Goal: Check status

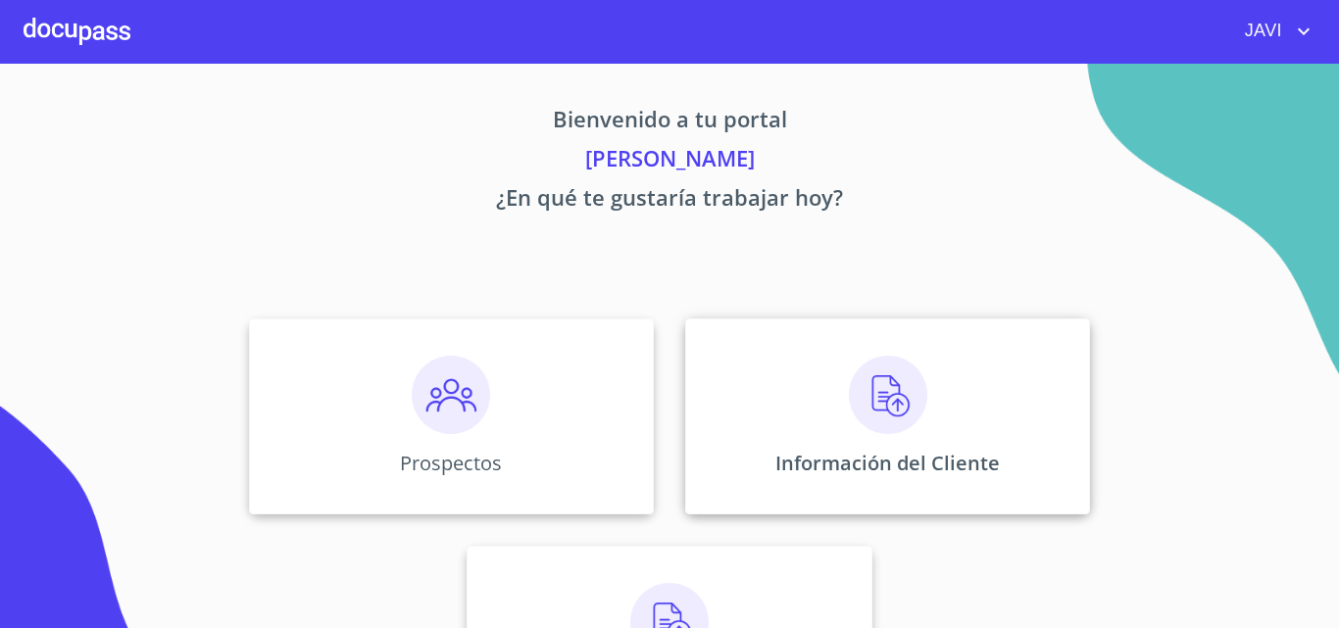
scroll to position [98, 0]
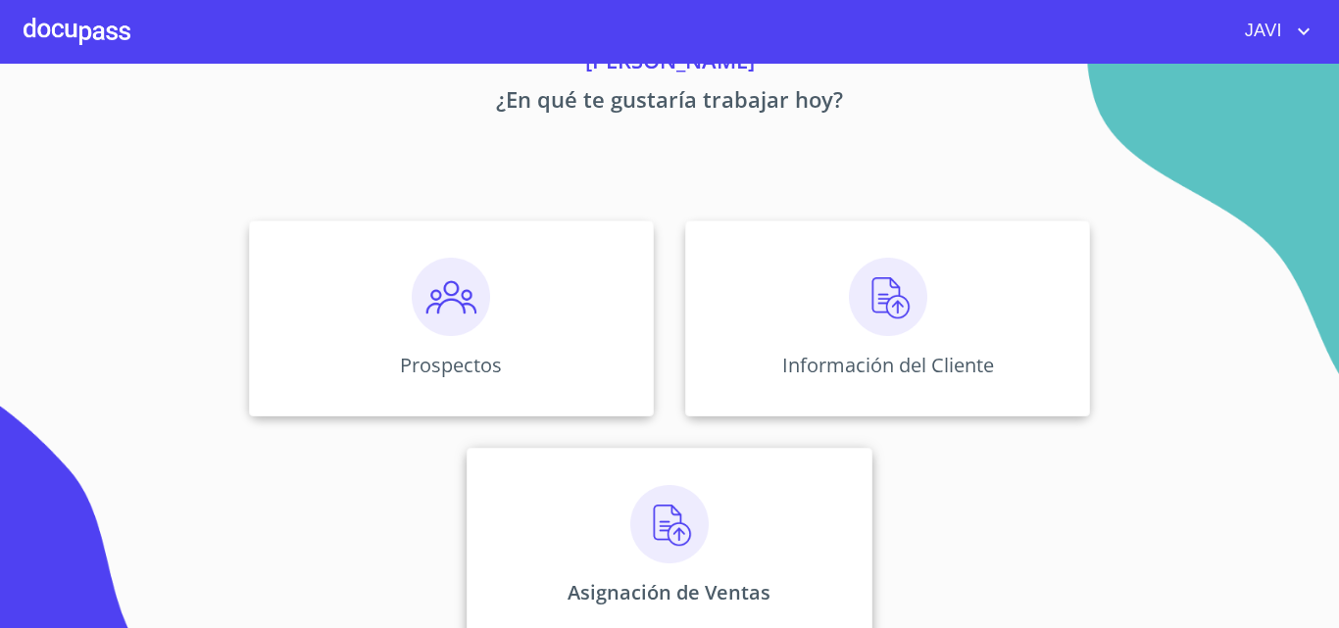
click at [667, 513] on img at bounding box center [669, 524] width 78 height 78
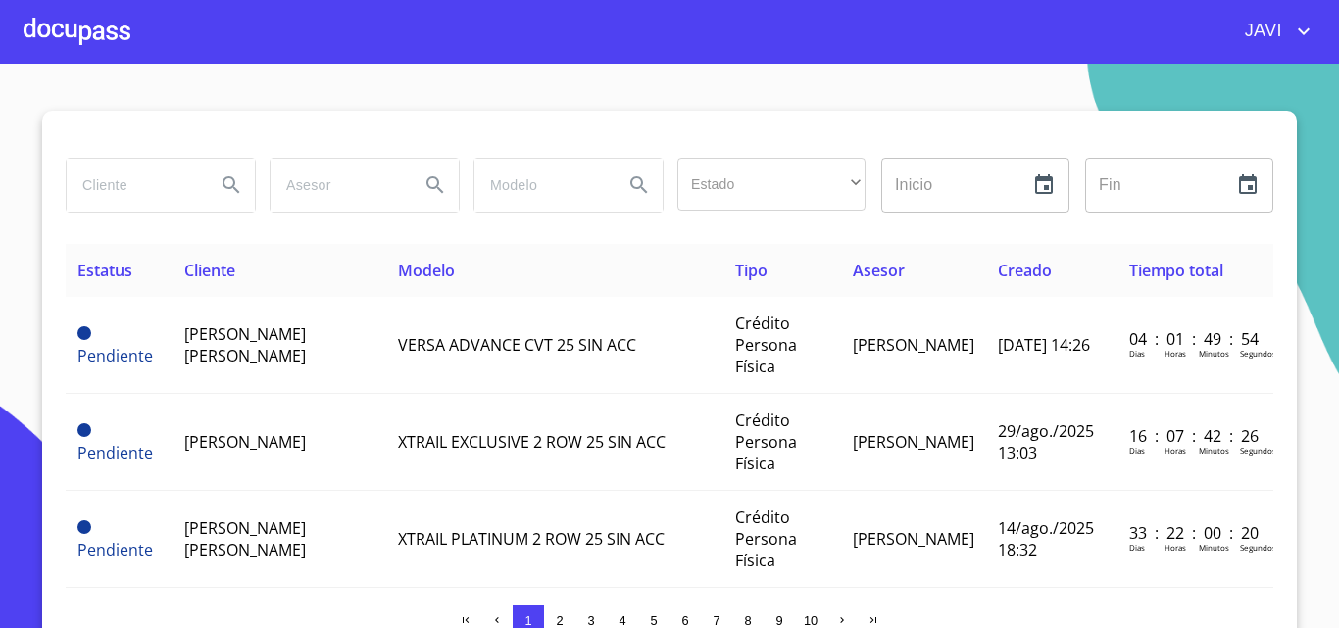
click at [133, 170] on input "search" at bounding box center [133, 185] width 133 height 53
type input "[PERSON_NAME]"
click at [223, 176] on icon "Search" at bounding box center [232, 186] width 24 height 24
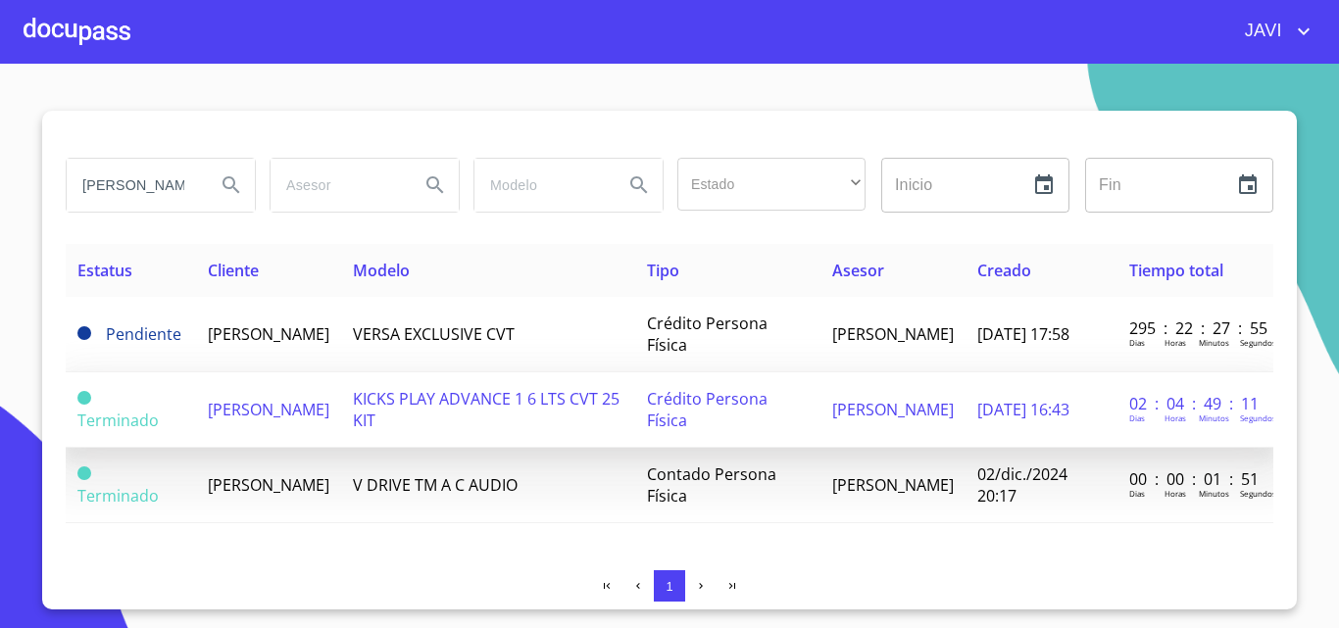
click at [533, 411] on td "KICKS PLAY ADVANCE 1 6 LTS CVT 25 KIT" at bounding box center [488, 410] width 294 height 75
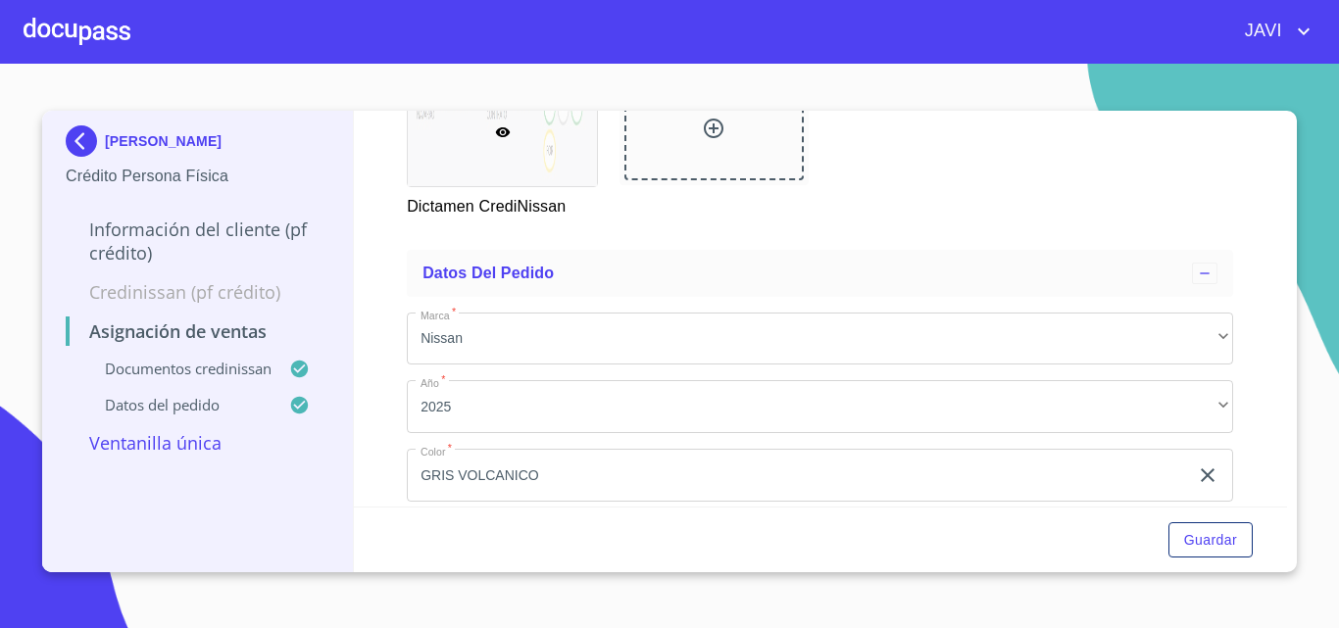
scroll to position [326, 0]
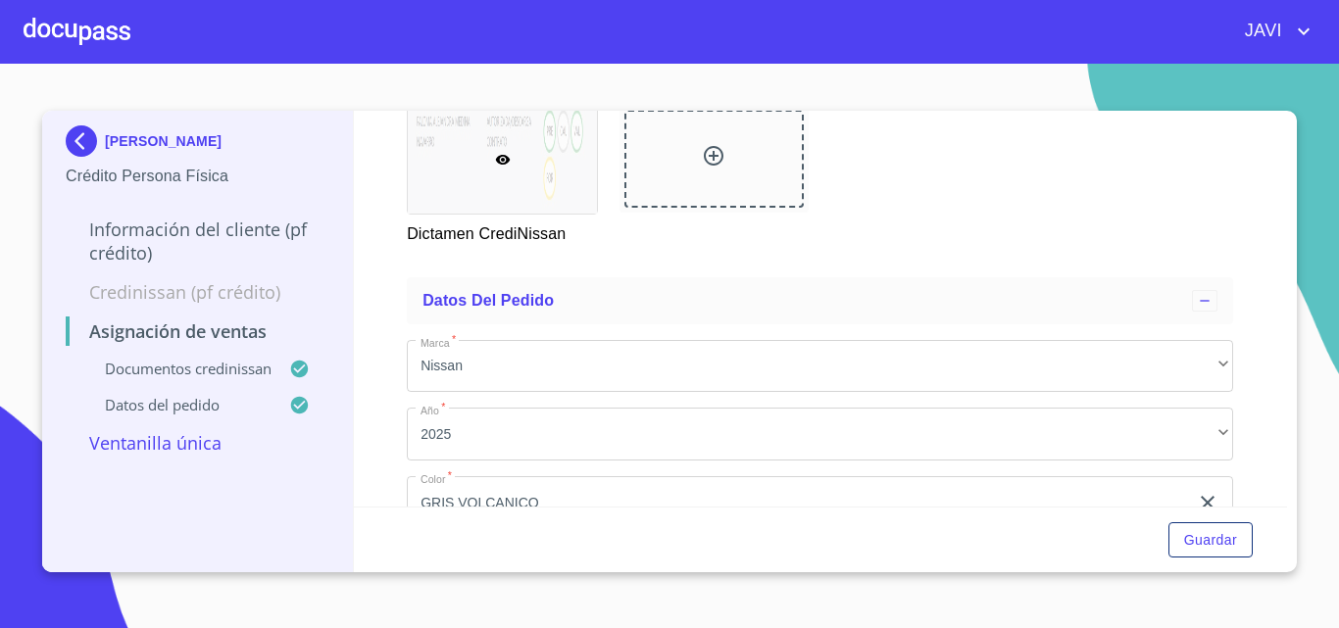
click at [83, 25] on div at bounding box center [77, 31] width 107 height 63
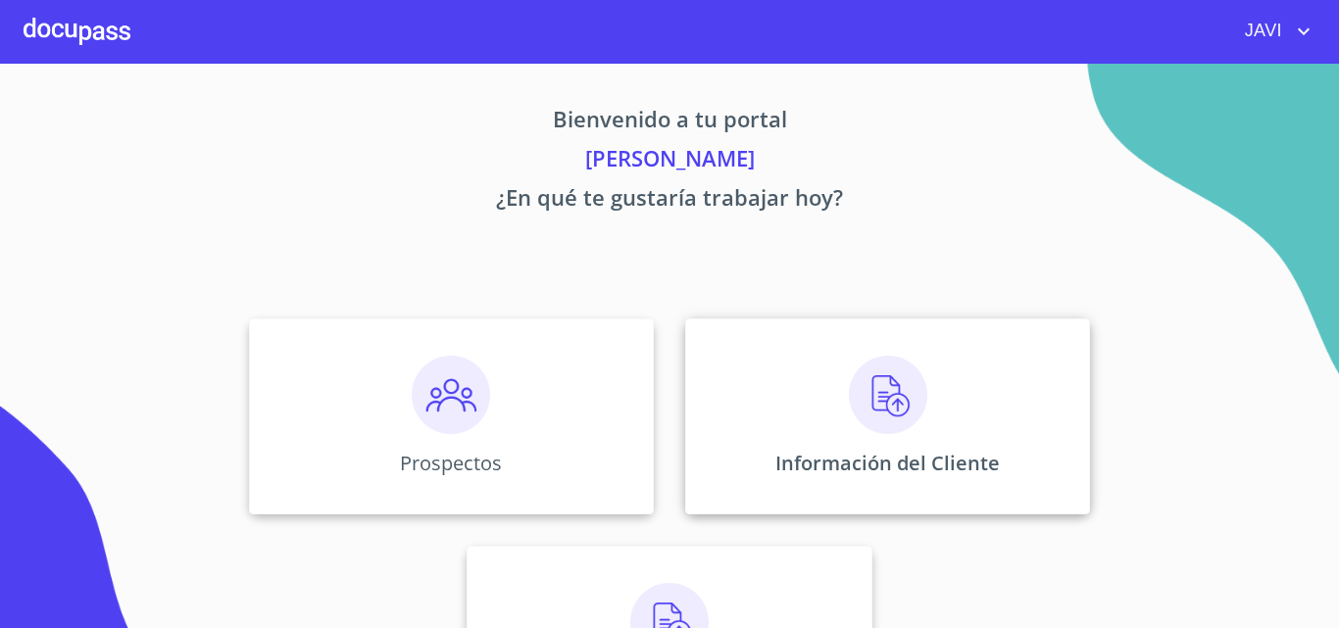
click at [886, 383] on img at bounding box center [888, 395] width 78 height 78
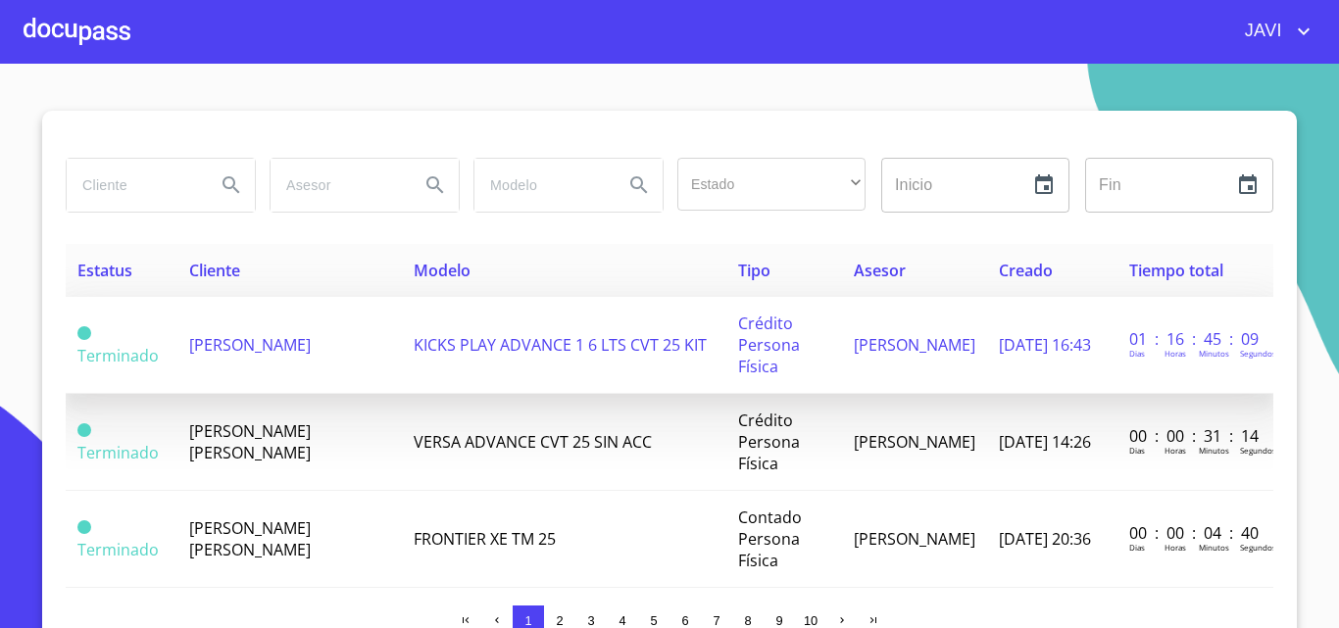
click at [248, 349] on span "[PERSON_NAME]" at bounding box center [250, 345] width 122 height 22
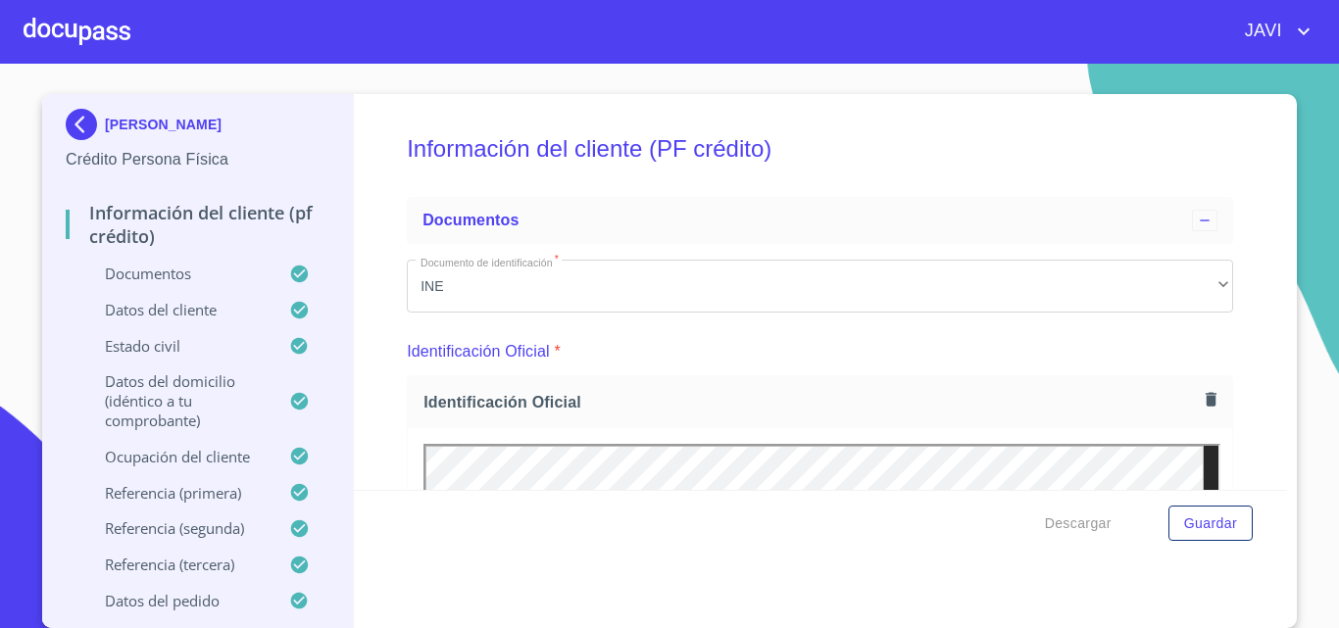
click at [69, 20] on div at bounding box center [77, 31] width 107 height 63
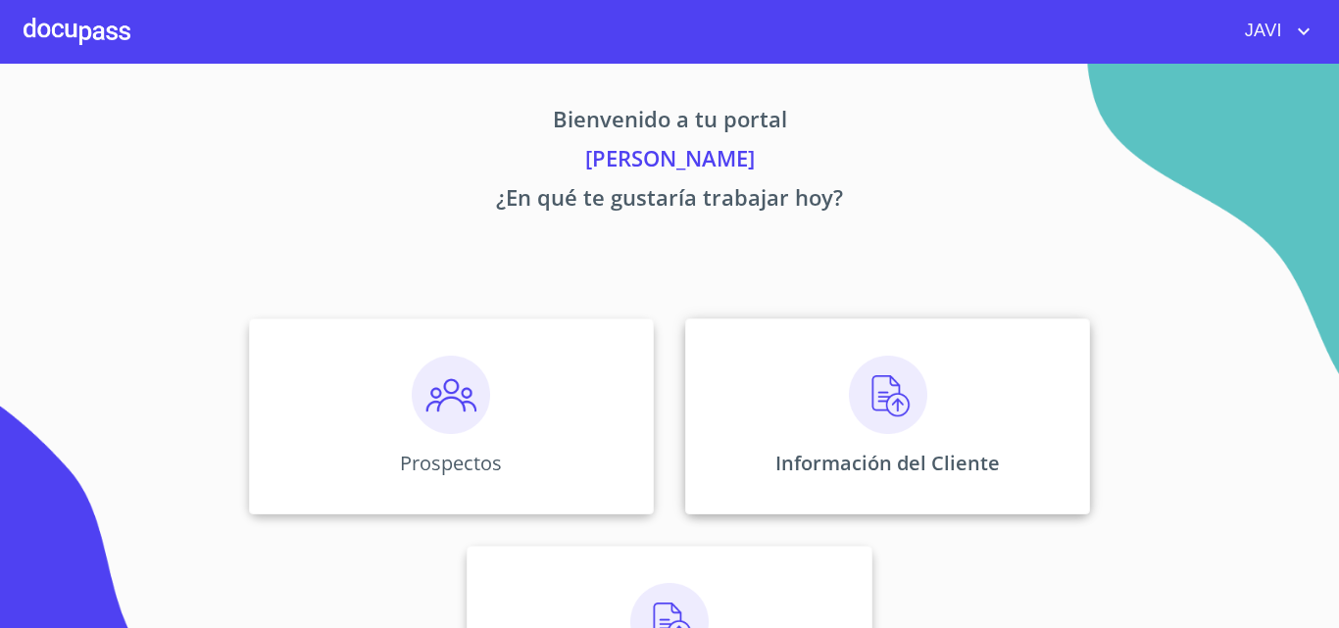
click at [856, 399] on img at bounding box center [888, 395] width 78 height 78
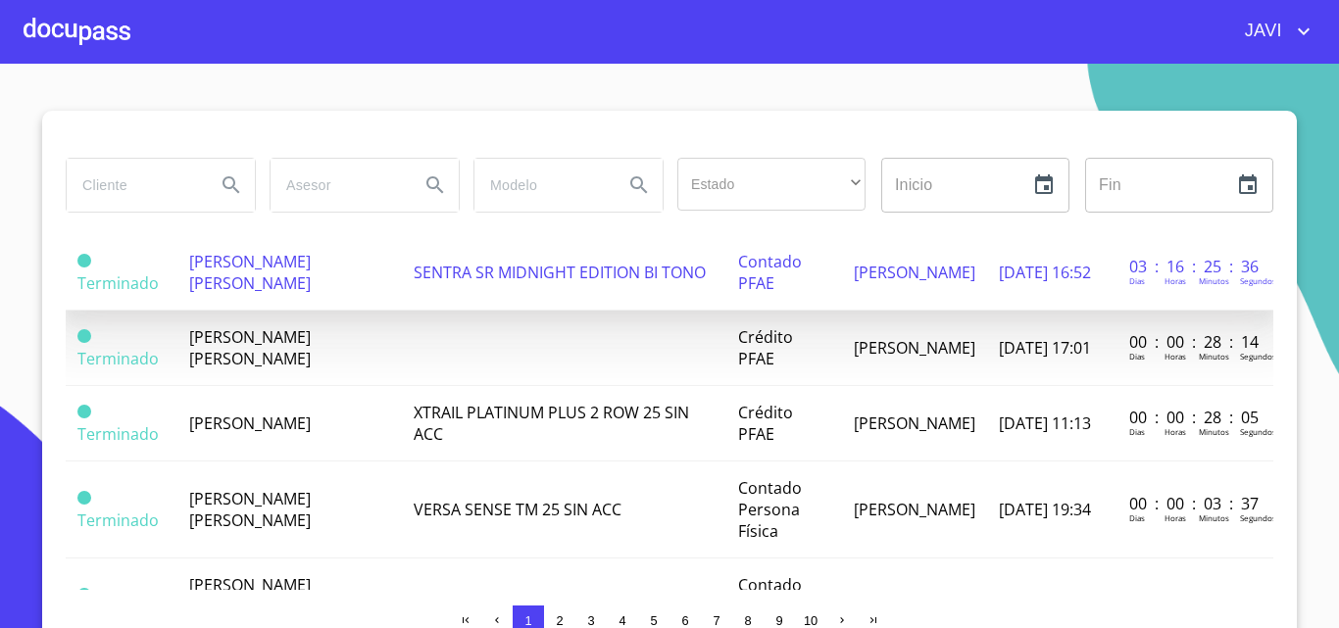
scroll to position [2059, 0]
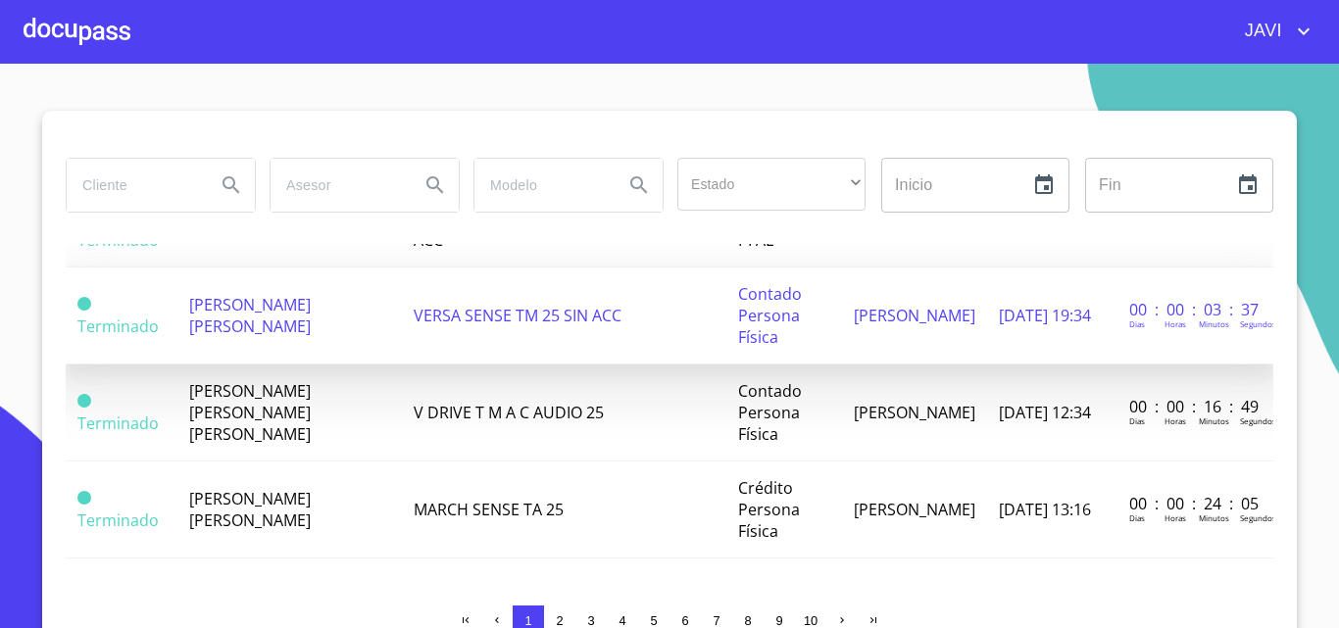
click at [539, 311] on span "VERSA SENSE TM 25 SIN ACC" at bounding box center [518, 316] width 208 height 22
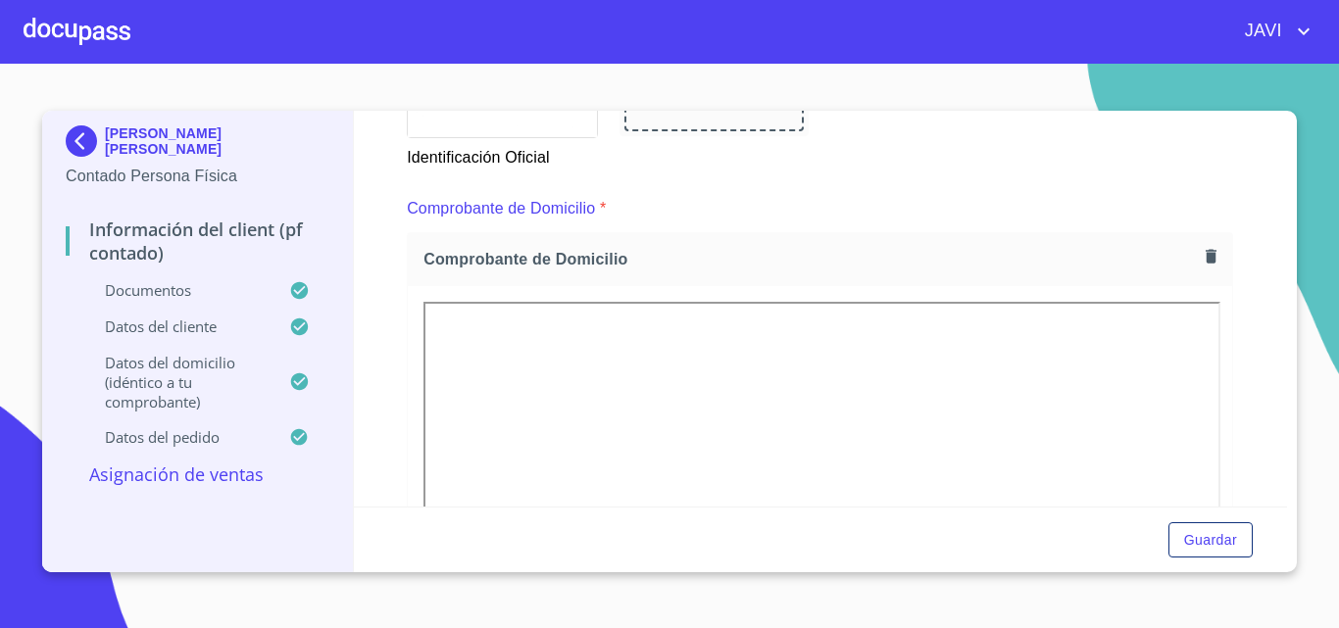
scroll to position [1079, 0]
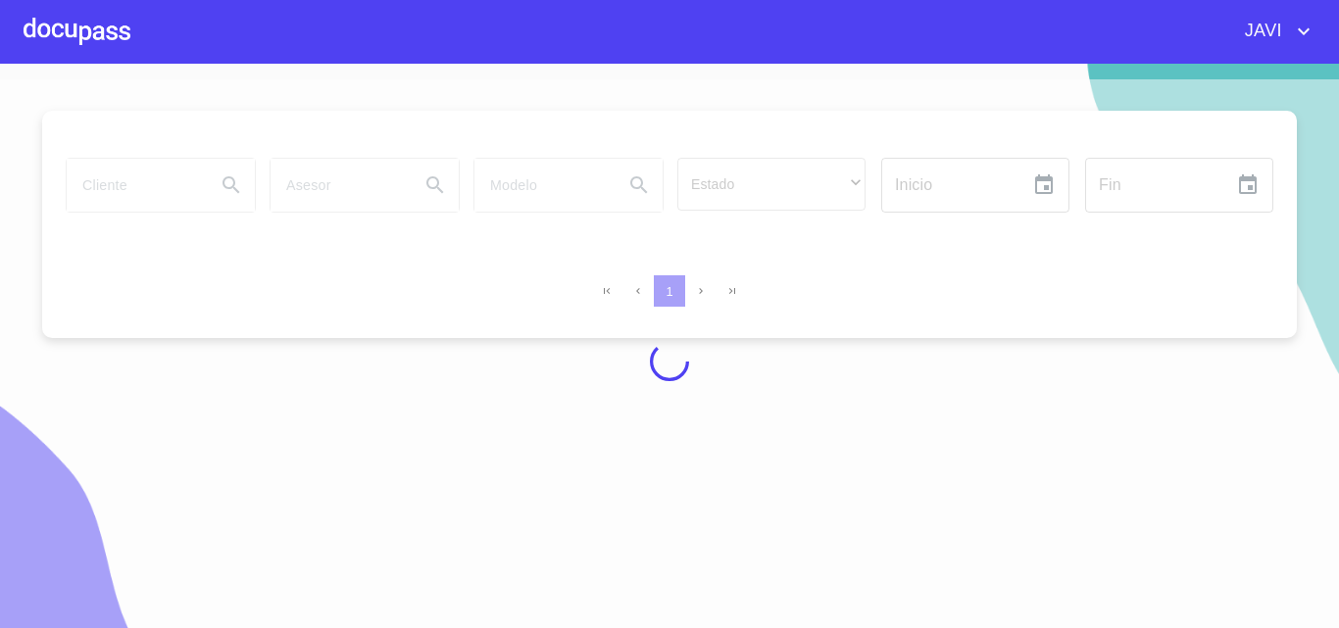
click at [65, 30] on div at bounding box center [77, 31] width 107 height 63
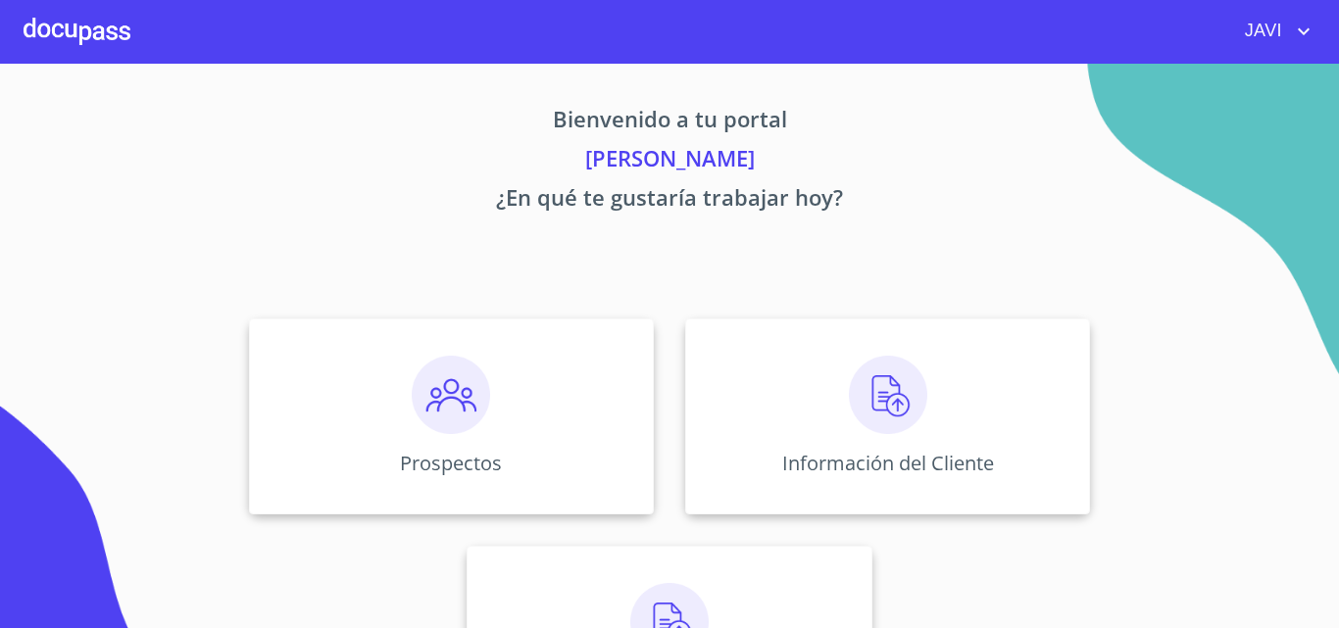
click at [65, 30] on div at bounding box center [77, 31] width 107 height 63
click at [877, 386] on img at bounding box center [888, 395] width 78 height 78
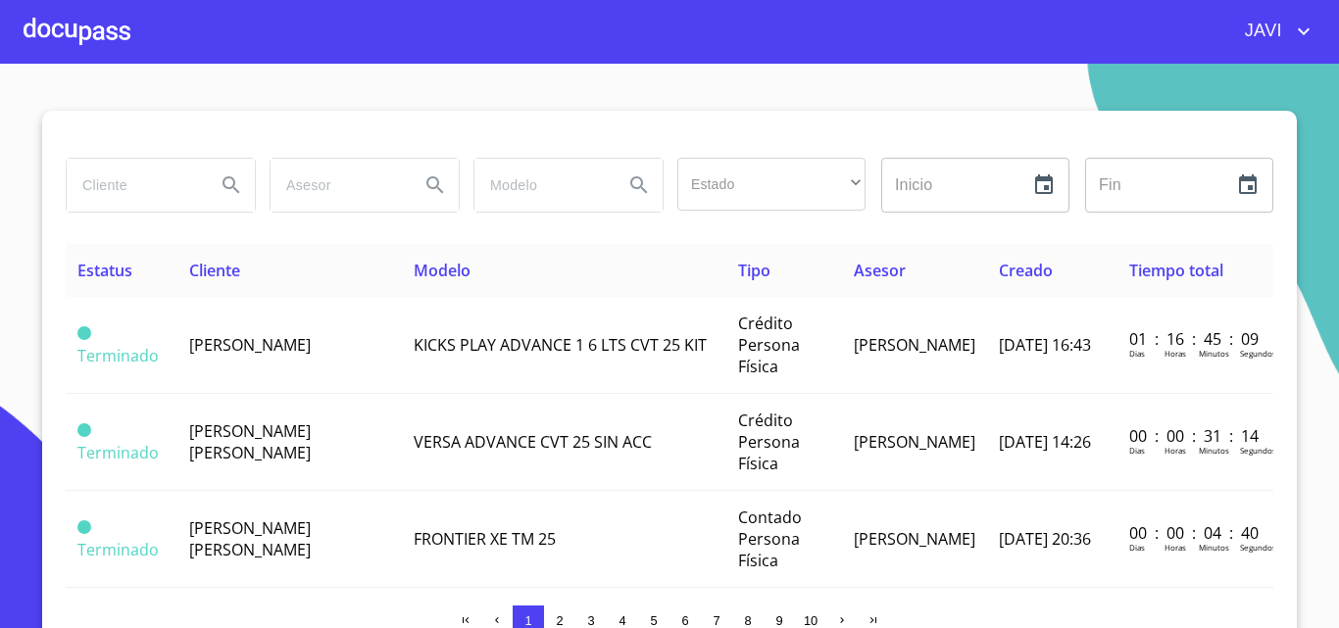
click at [118, 196] on input "search" at bounding box center [133, 185] width 133 height 53
type input "[PERSON_NAME] [PERSON_NAME]"
click at [222, 180] on icon "Search" at bounding box center [232, 186] width 24 height 24
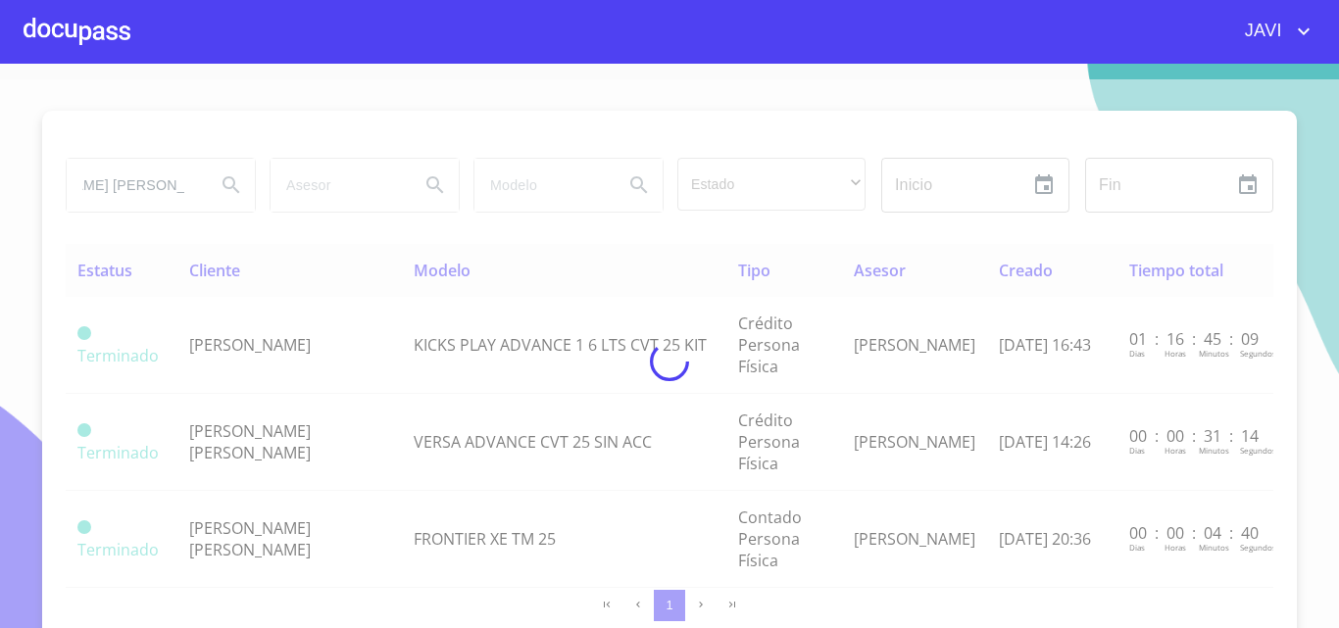
scroll to position [0, 0]
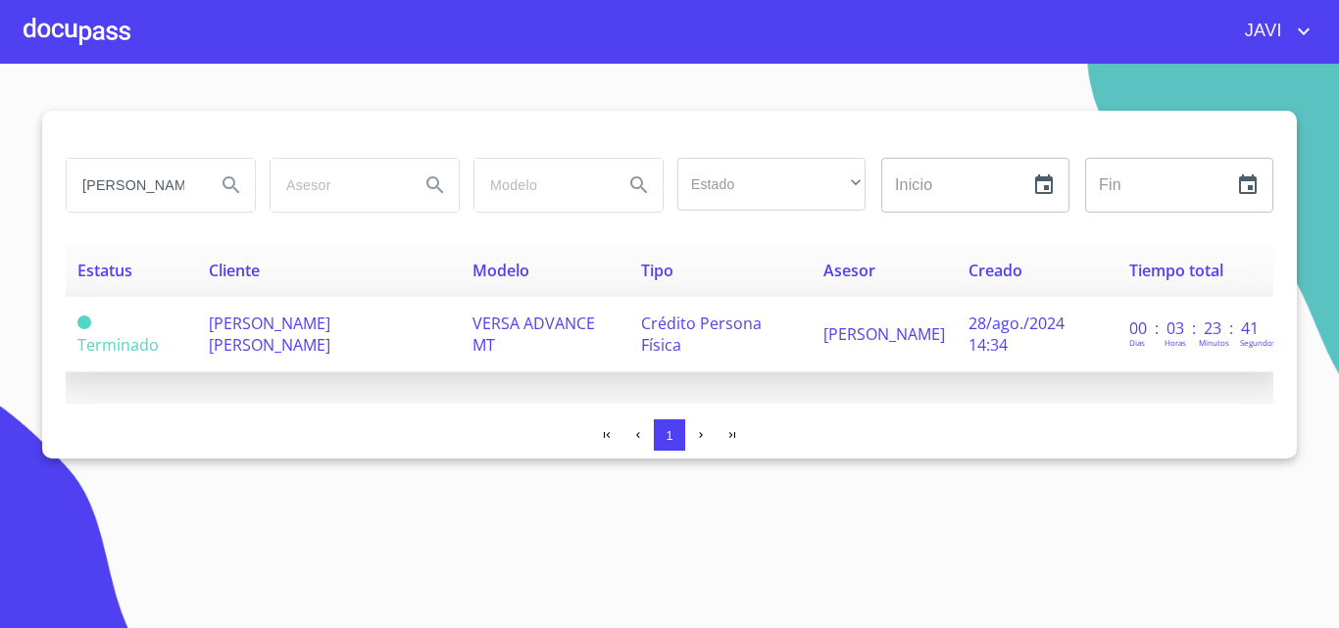
click at [514, 333] on span "VERSA ADVANCE MT" at bounding box center [534, 334] width 123 height 43
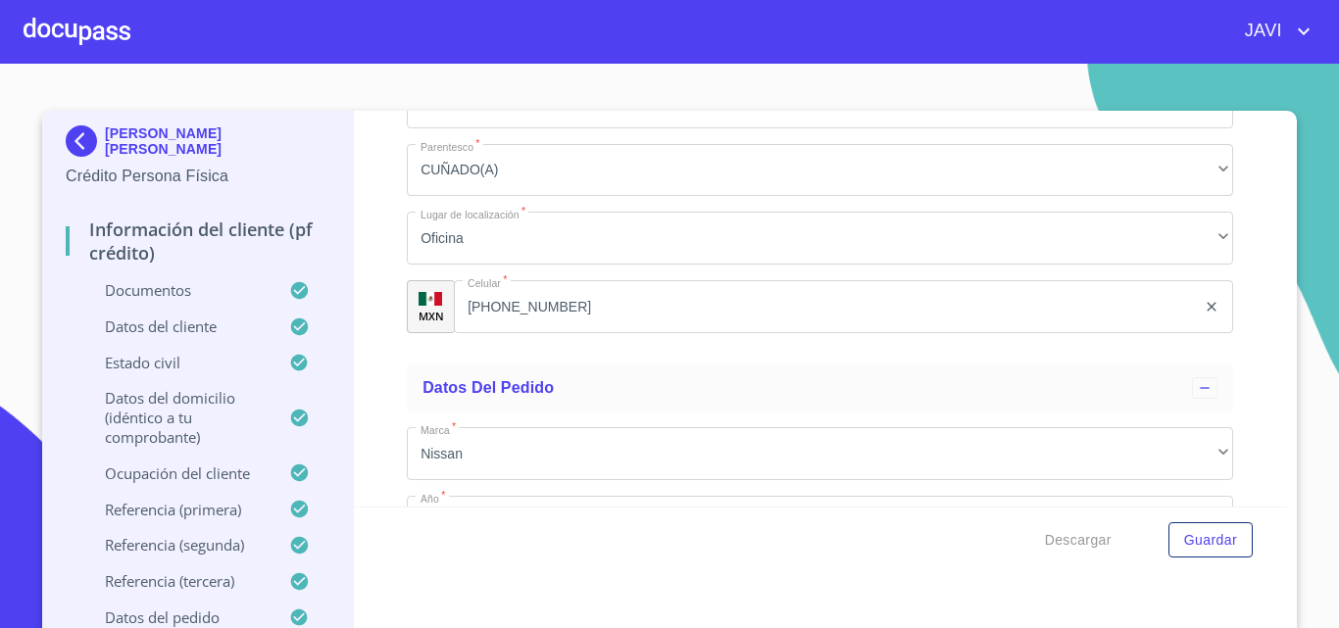
scroll to position [9020, 0]
click at [68, 22] on div at bounding box center [77, 31] width 107 height 63
